Goal: Information Seeking & Learning: Find contact information

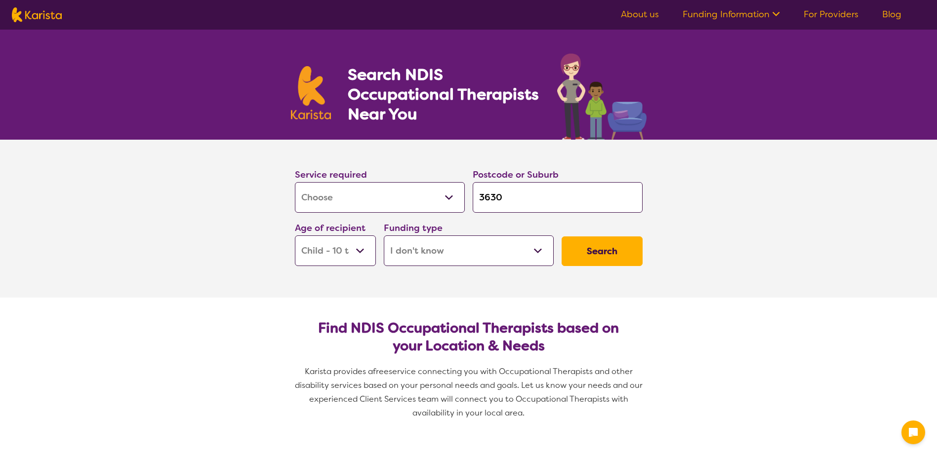
select select "[MEDICAL_DATA]"
select select "CH"
select select "i-don-t-know"
select select "[MEDICAL_DATA]"
select select "CH"
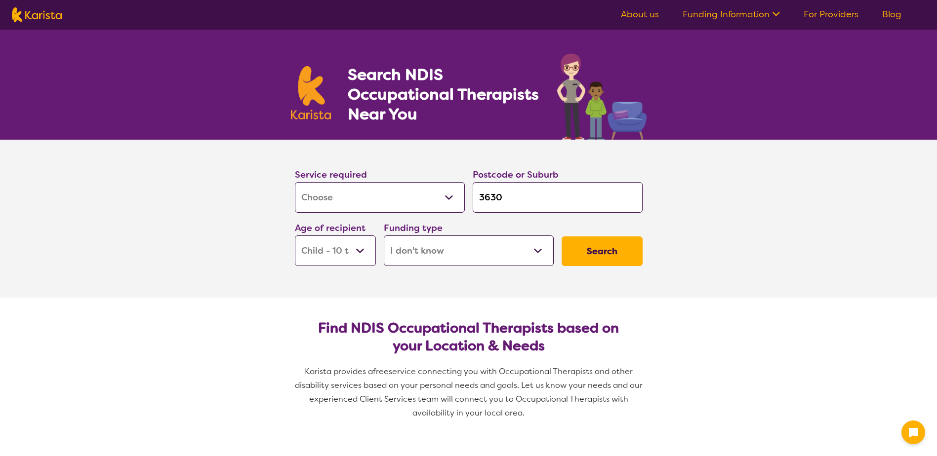
select select "i-don-t-know"
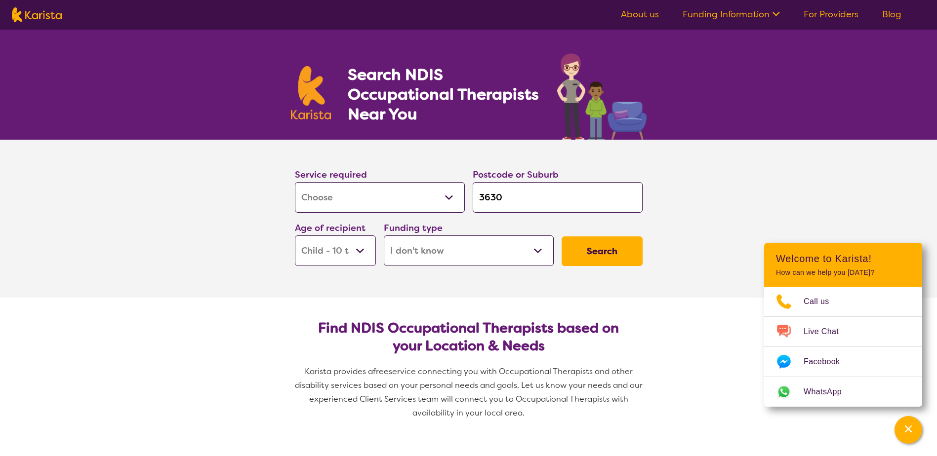
click at [626, 248] on button "Search" at bounding box center [602, 252] width 81 height 30
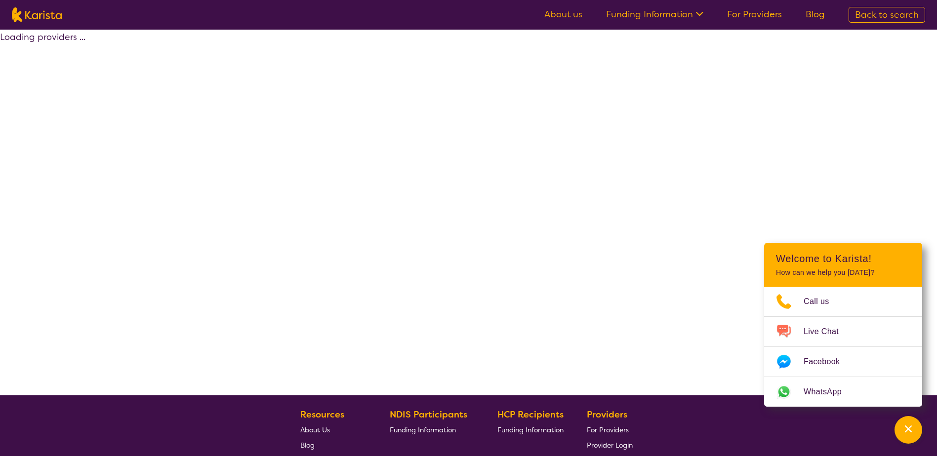
select select "[MEDICAL_DATA]"
select select "CH"
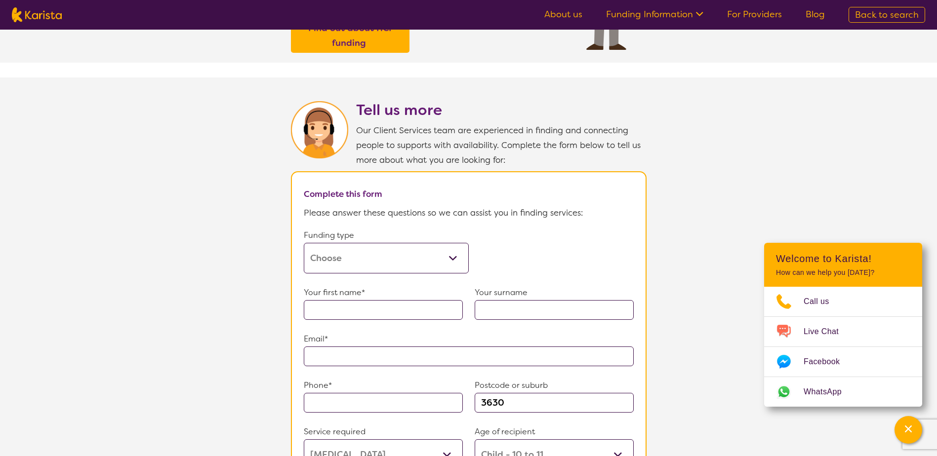
scroll to position [445, 0]
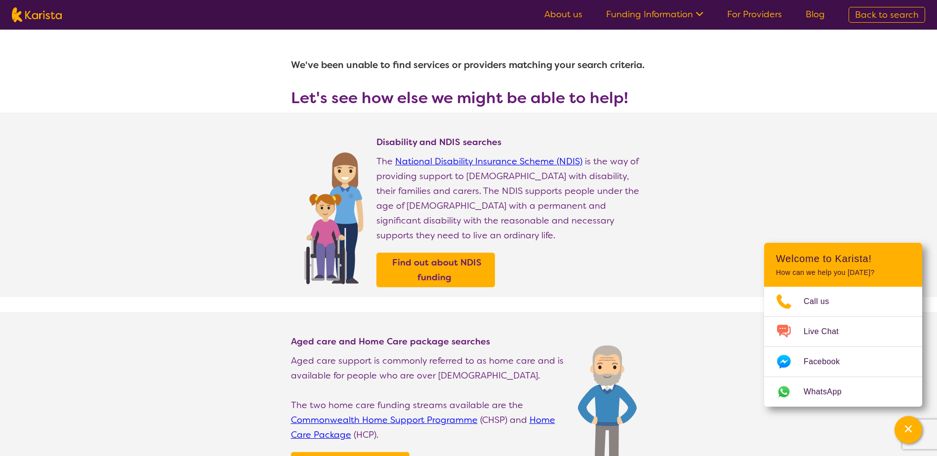
select select "[MEDICAL_DATA]"
select select "CH"
select select "i-don-t-know"
select select "[MEDICAL_DATA]"
select select "CH"
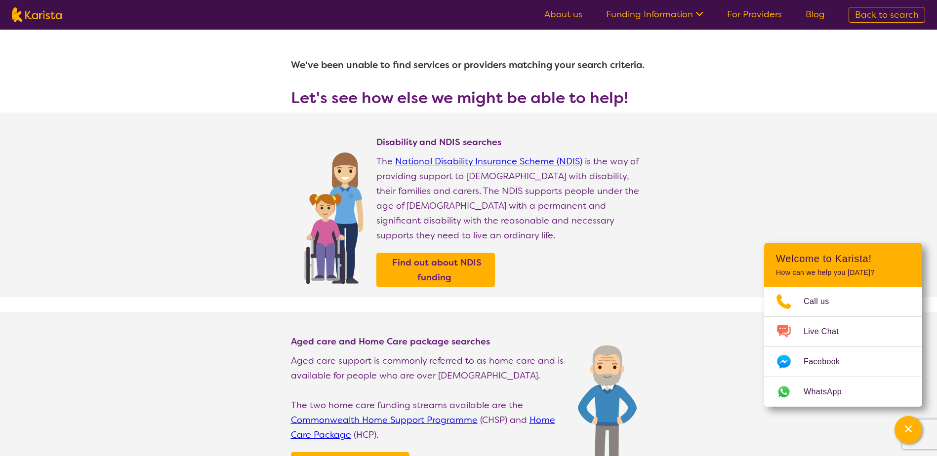
select select "i-don-t-know"
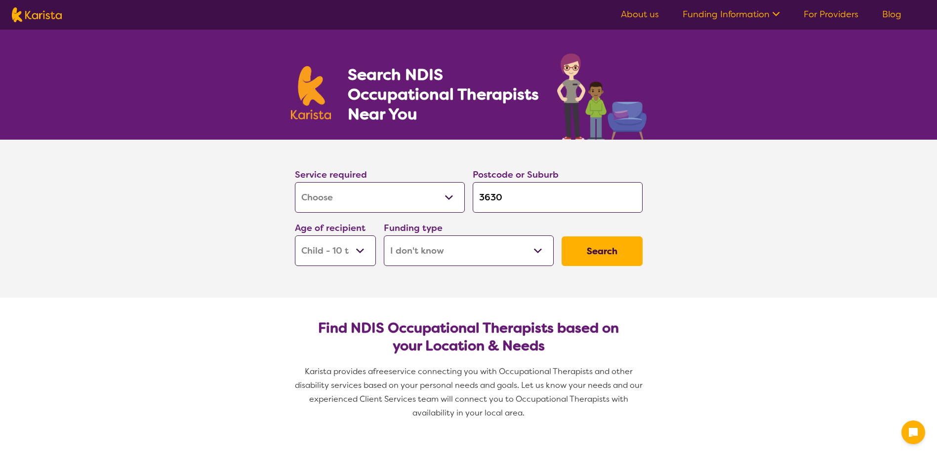
select select "[MEDICAL_DATA]"
select select "CH"
select select "i-don-t-know"
select select "[MEDICAL_DATA]"
select select "CH"
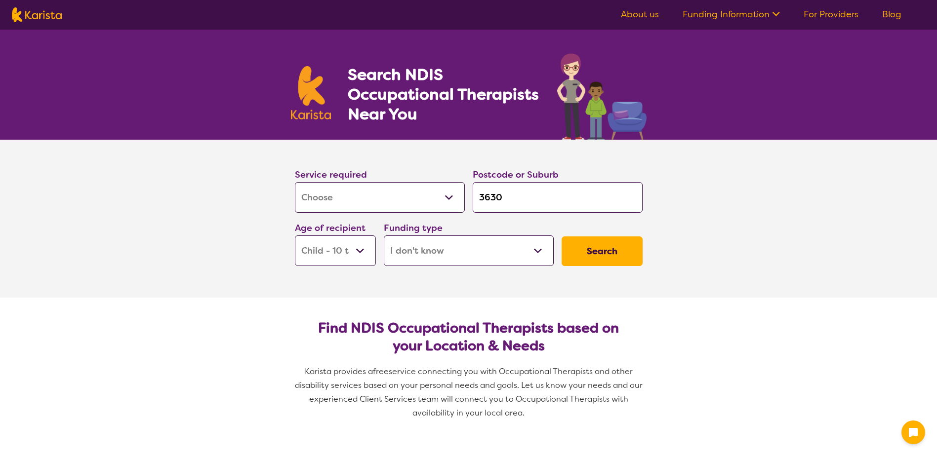
select select "i-don-t-know"
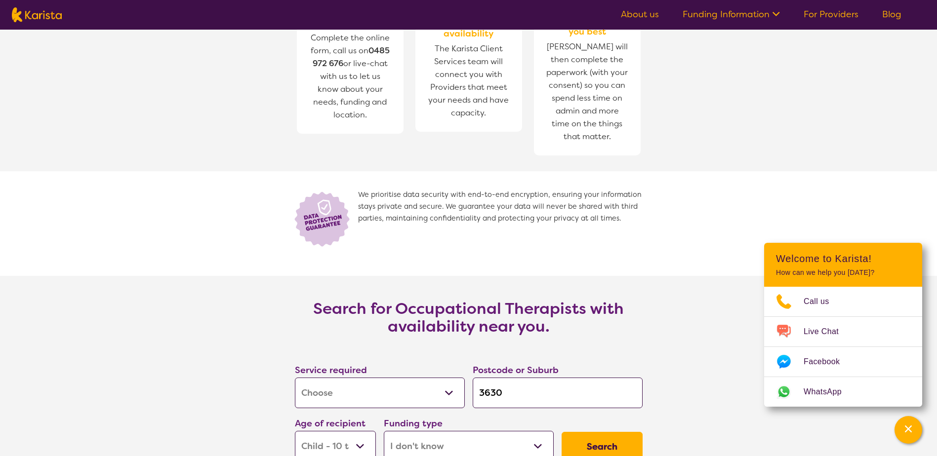
scroll to position [1334, 0]
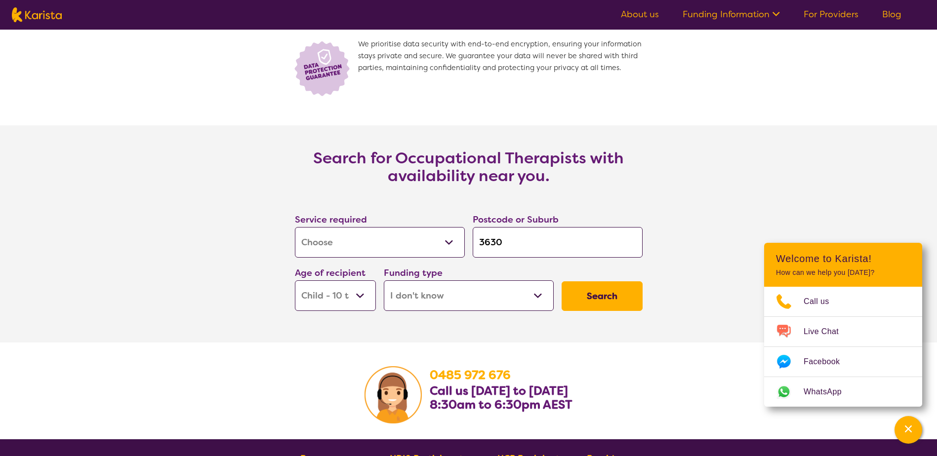
click at [585, 293] on button "Search" at bounding box center [602, 297] width 81 height 30
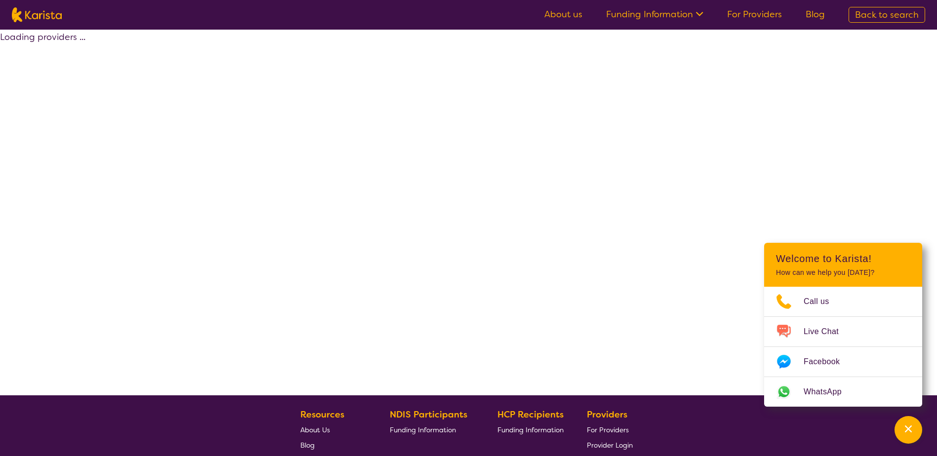
select select "[MEDICAL_DATA]"
select select "CH"
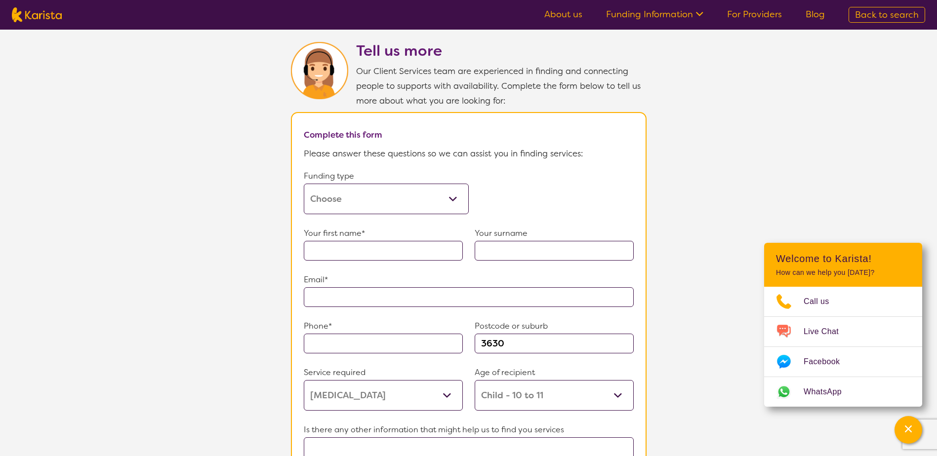
scroll to position [494, 0]
click at [360, 202] on select "Home Care Package (HCP) Home Care Package - Level 1 Home Care Package - Level 2…" at bounding box center [386, 198] width 165 height 31
select select "self-funded"
click at [304, 183] on select "Home Care Package (HCP) Home Care Package - Level 1 Home Care Package - Level 2…" at bounding box center [386, 198] width 165 height 31
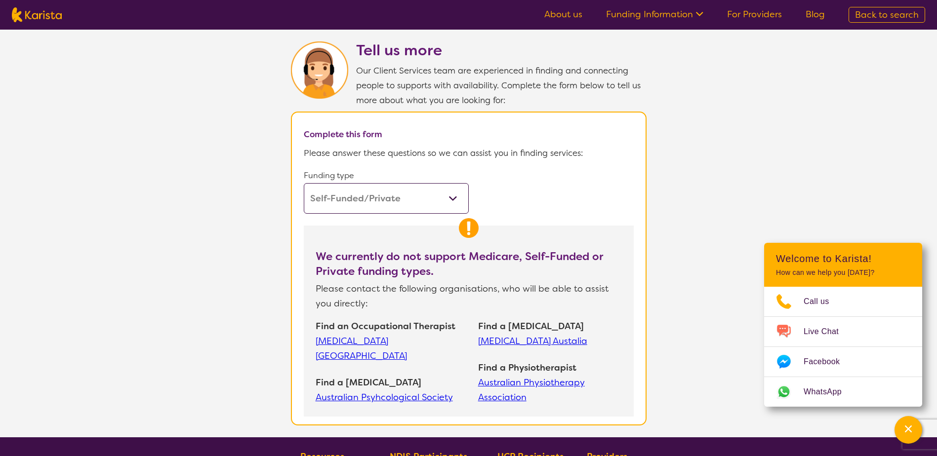
click at [342, 334] on link "Occupational Therapy Australia" at bounding box center [392, 349] width 153 height 30
